Goal: Task Accomplishment & Management: Manage account settings

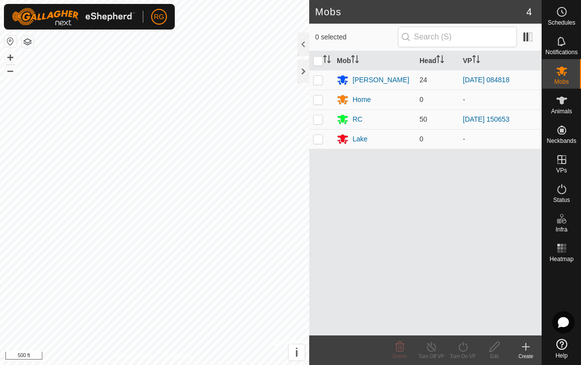
click at [303, 82] on div at bounding box center [303, 72] width 12 height 24
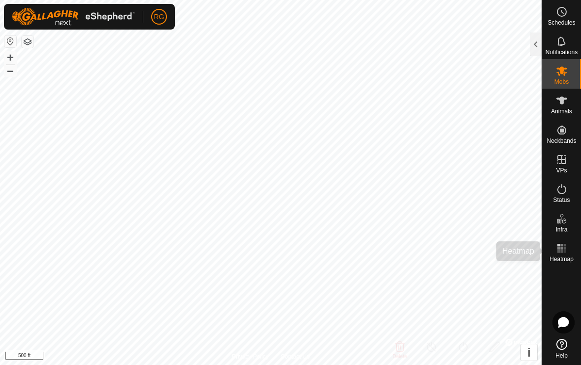
click at [556, 260] on span "Heatmap" at bounding box center [561, 259] width 24 height 6
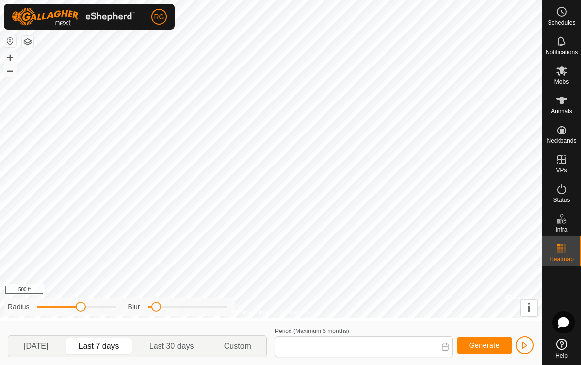
type input "[DATE] - [DATE]"
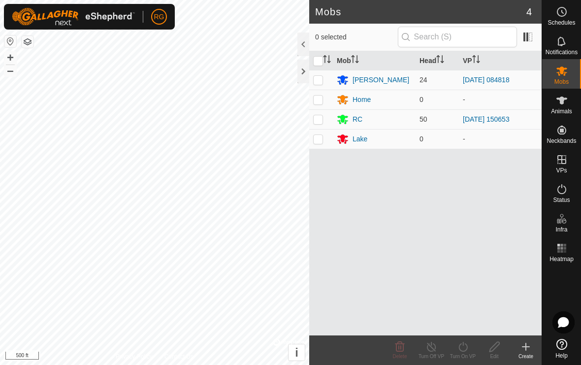
click at [304, 76] on div at bounding box center [303, 72] width 12 height 24
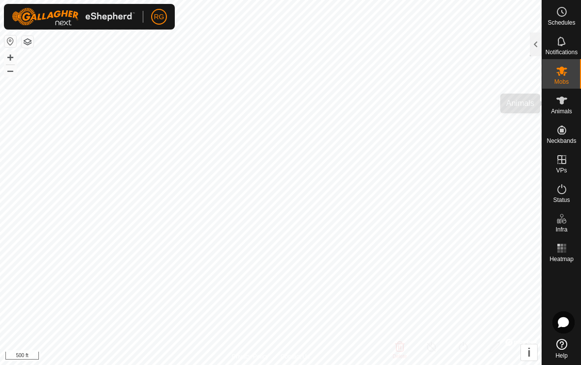
click at [562, 110] on span "Animals" at bounding box center [561, 111] width 21 height 6
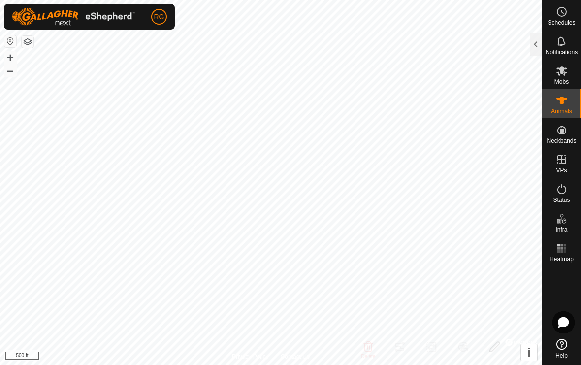
click at [538, 46] on div at bounding box center [536, 44] width 12 height 24
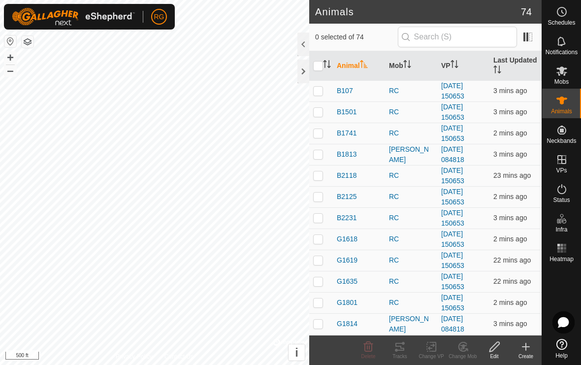
click at [406, 69] on p-sorticon "Activate to sort" at bounding box center [407, 66] width 8 height 8
click at [409, 240] on div "RC" at bounding box center [411, 239] width 44 height 10
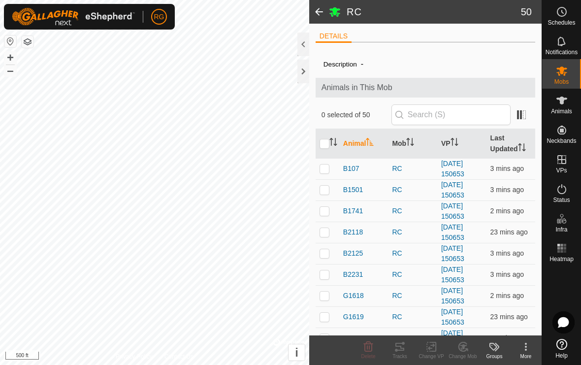
click at [326, 233] on p-checkbox at bounding box center [324, 232] width 10 height 8
checkbox input "true"
click at [404, 350] on icon at bounding box center [400, 347] width 12 height 12
